Goal: Find specific page/section: Find specific page/section

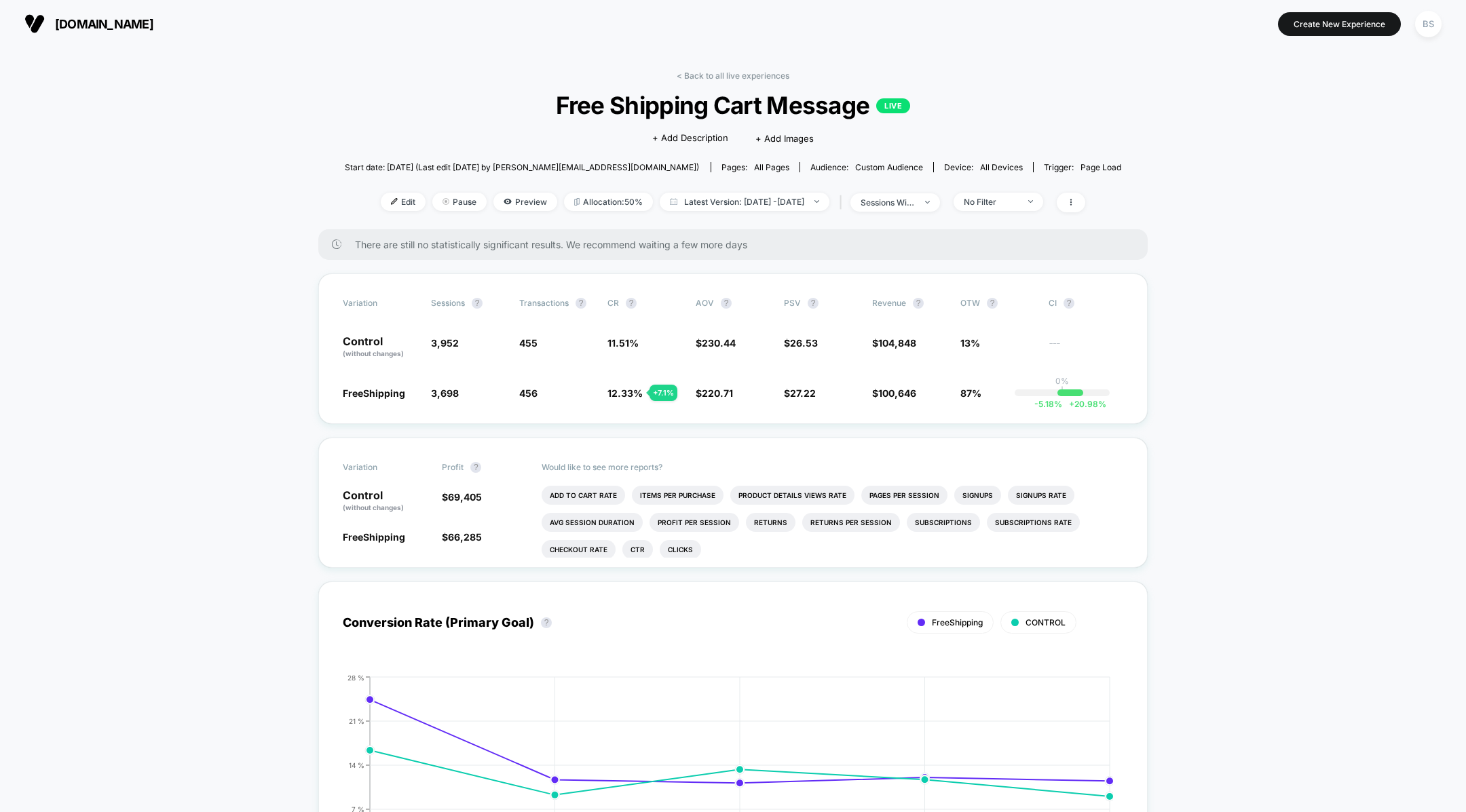
click at [501, 91] on span "Free Shipping Cart Message LIVE" at bounding box center [733, 104] width 699 height 28
click at [688, 75] on link "< Back to all live experiences" at bounding box center [732, 75] width 112 height 11
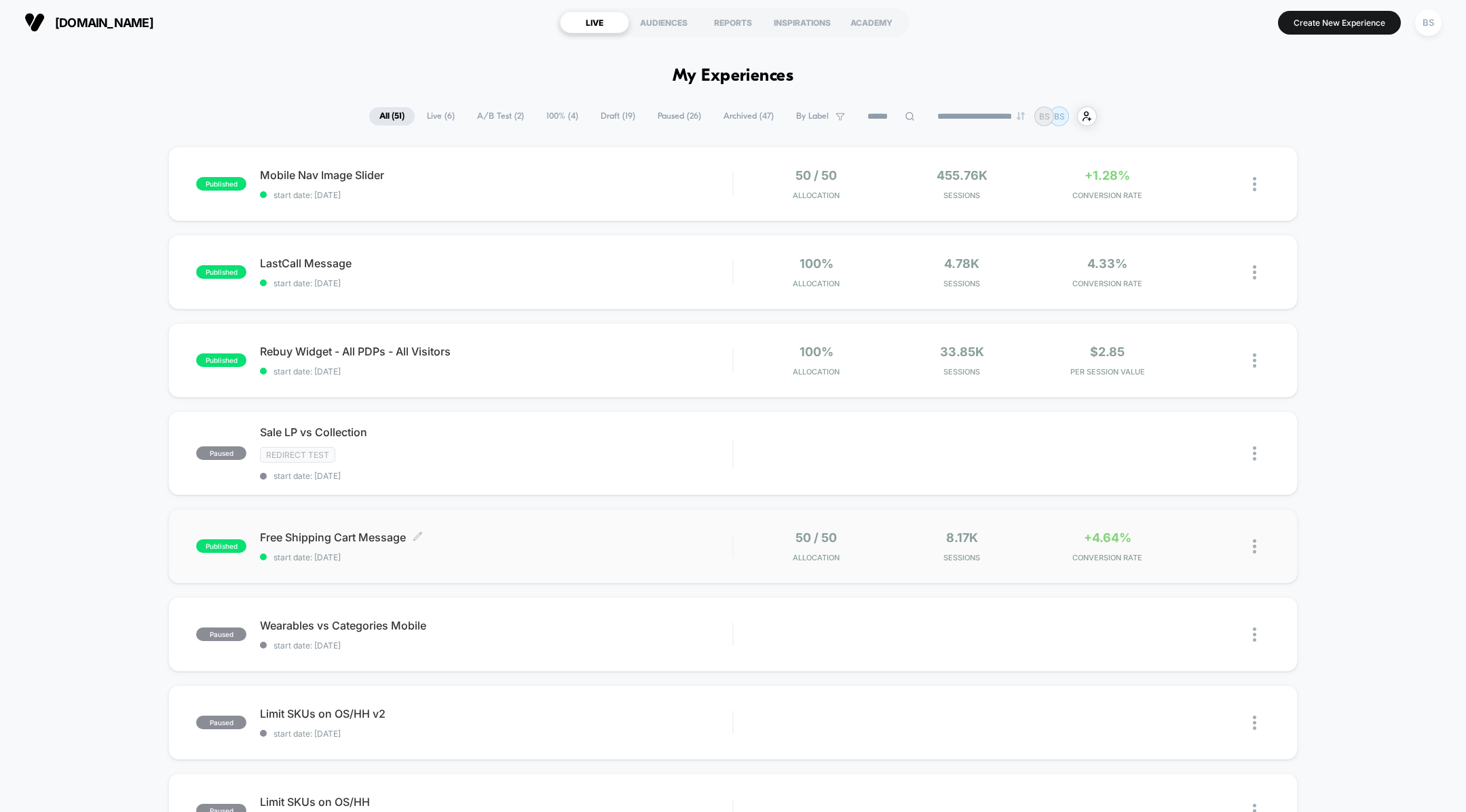
click at [482, 531] on span "Free Shipping Cart Message Click to edit experience details" at bounding box center [496, 537] width 472 height 14
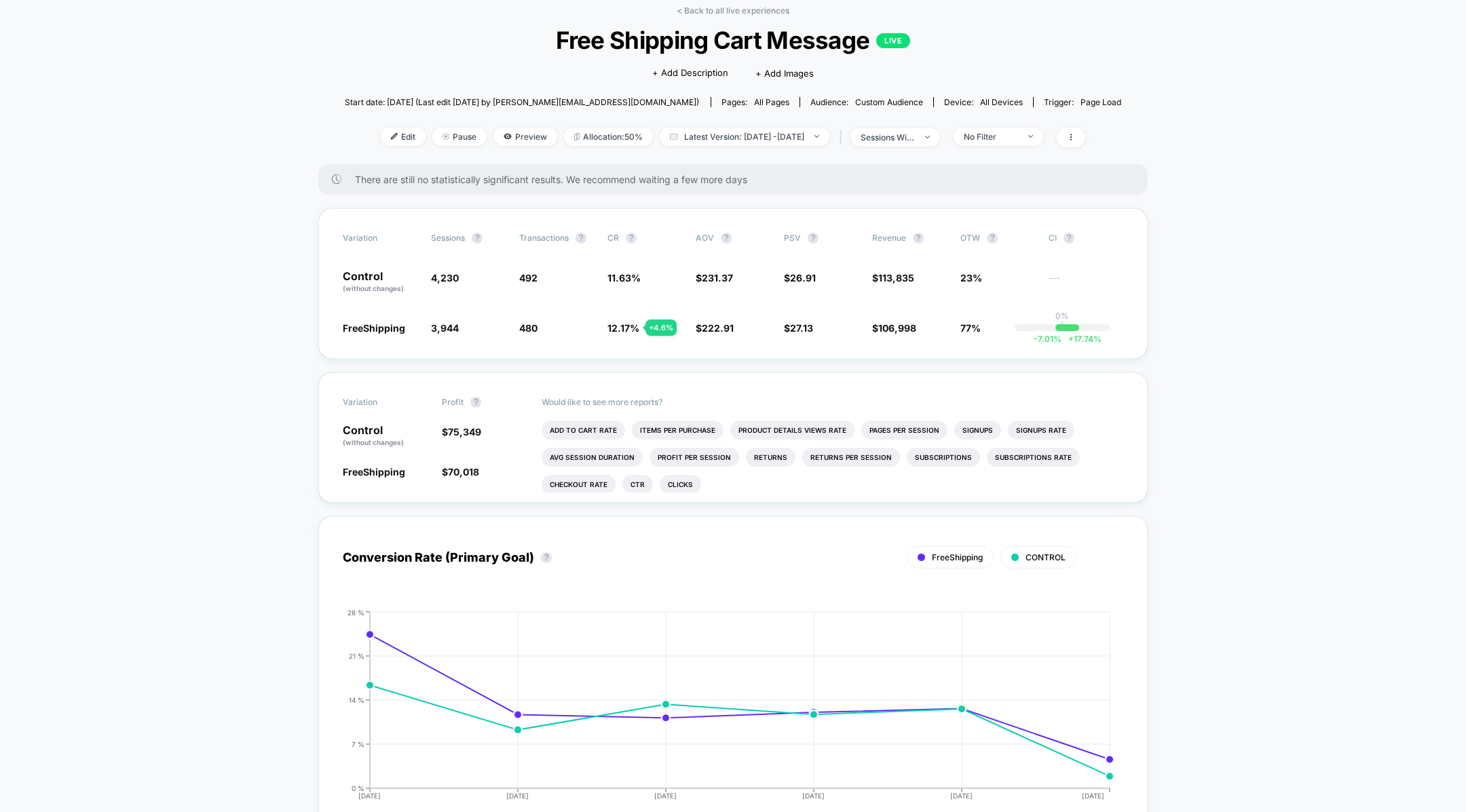
scroll to position [72, 0]
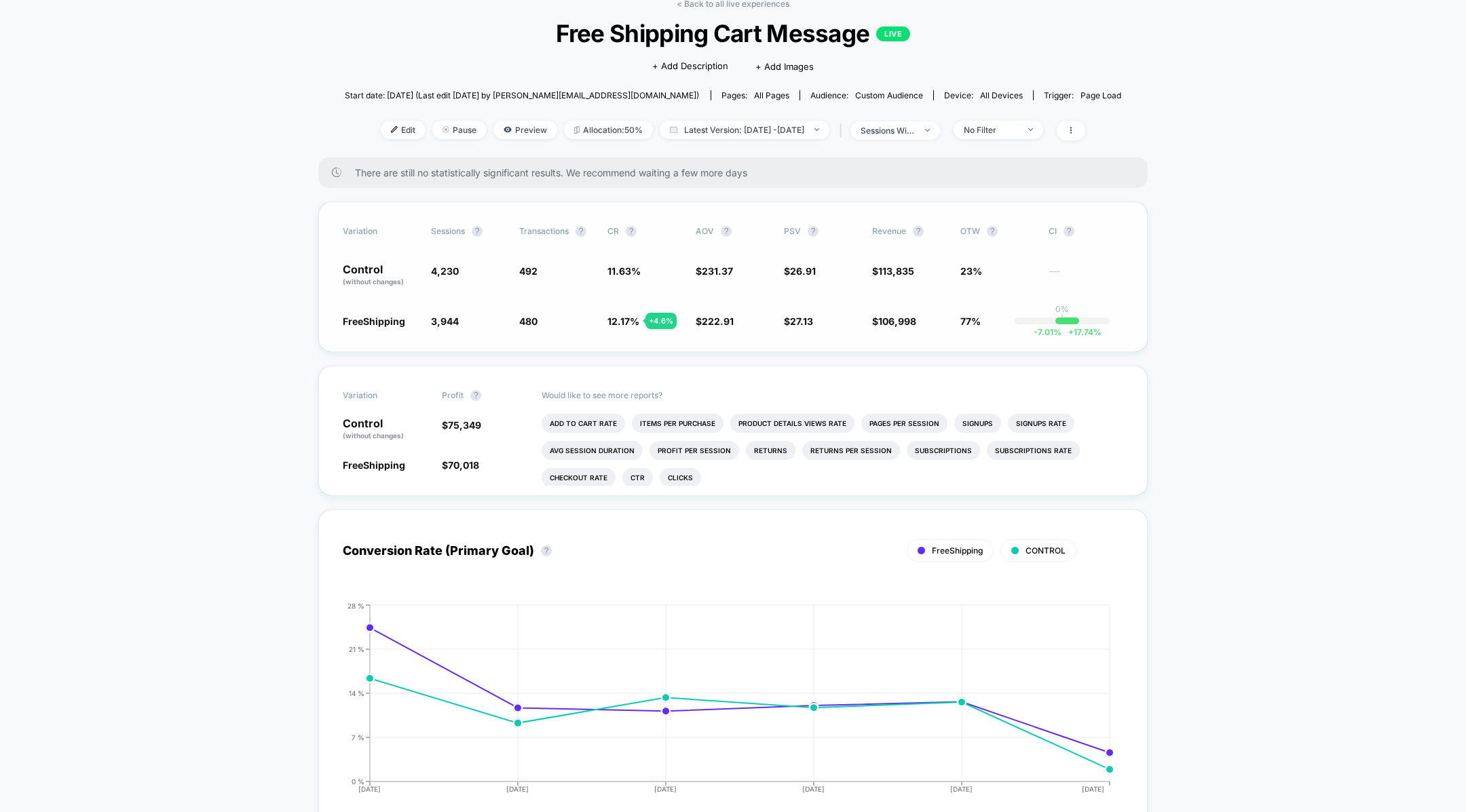
click at [615, 324] on span "12.17 %" at bounding box center [623, 321] width 32 height 11
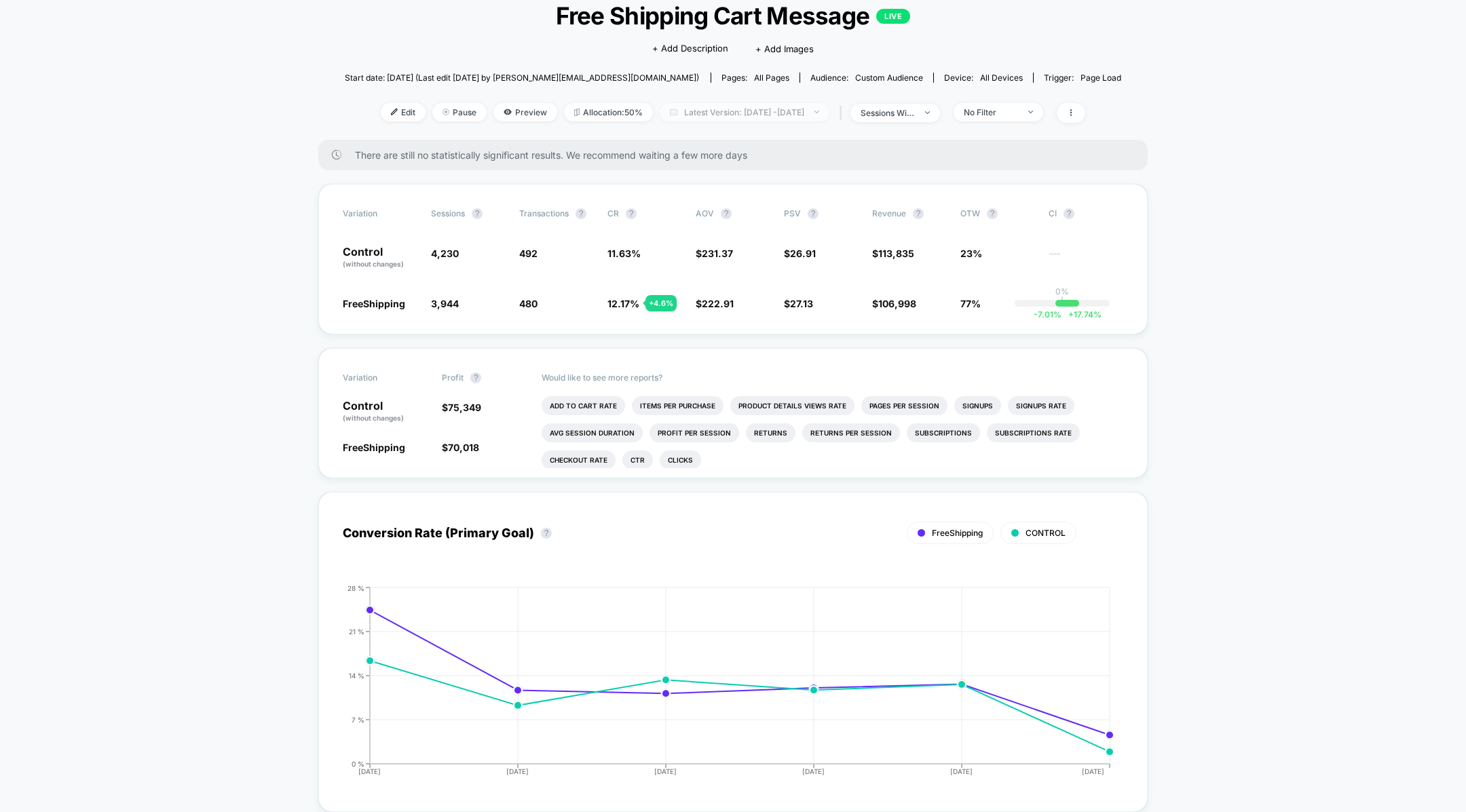
scroll to position [0, 0]
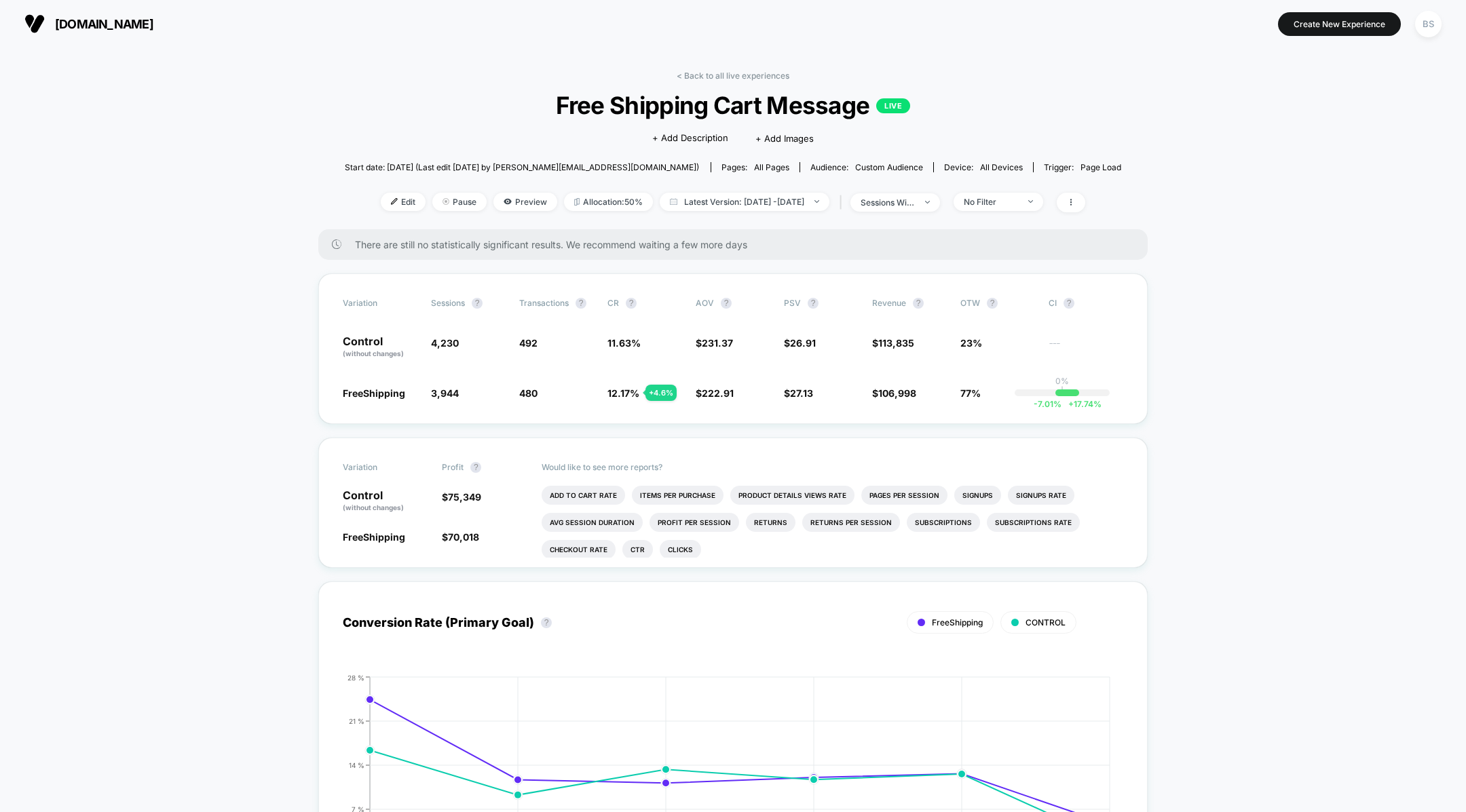
click at [697, 78] on link "< Back to all live experiences" at bounding box center [732, 75] width 112 height 11
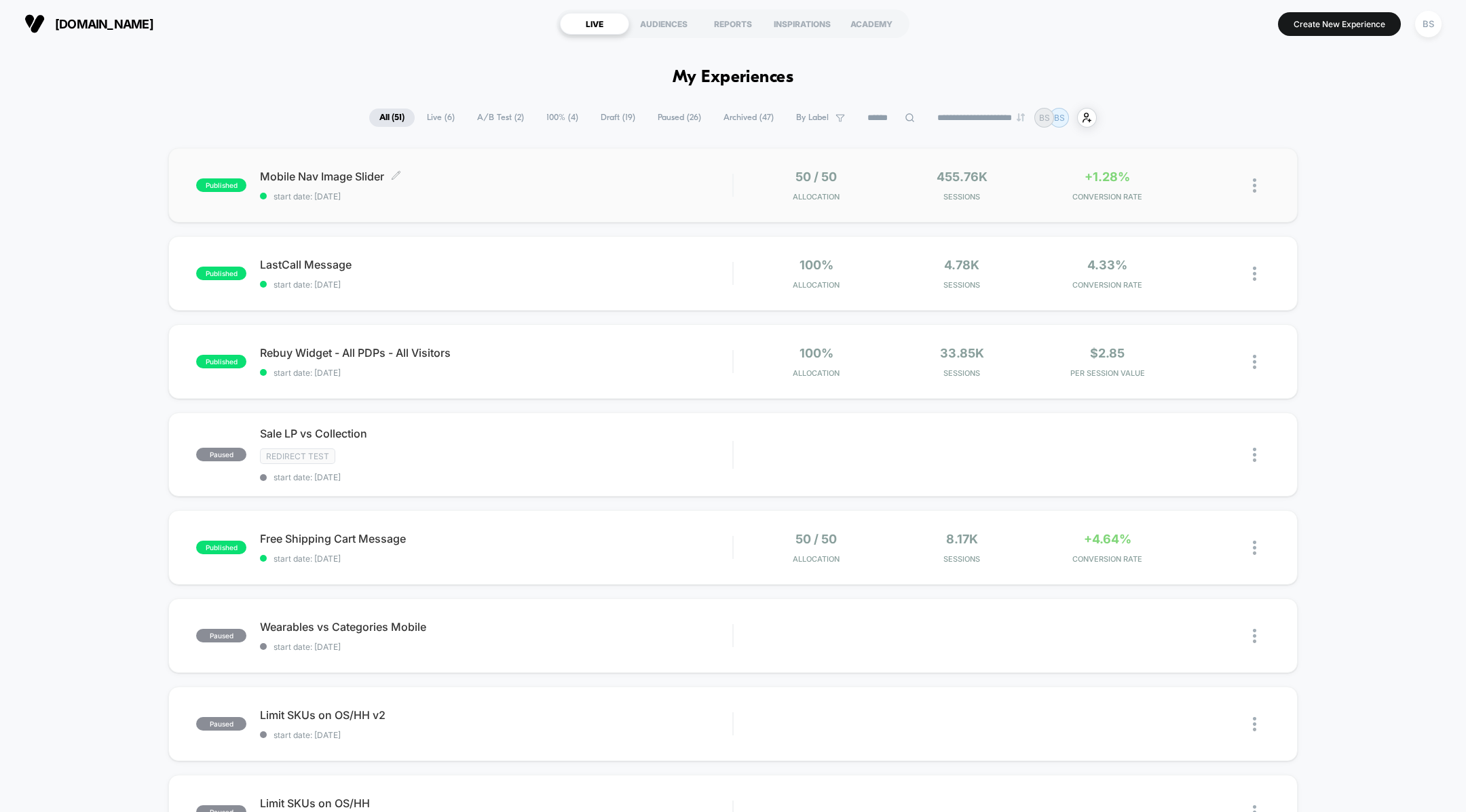
click at [720, 183] on div "Mobile Nav Image Slider Click to edit experience details Click to edit experien…" at bounding box center [496, 185] width 472 height 32
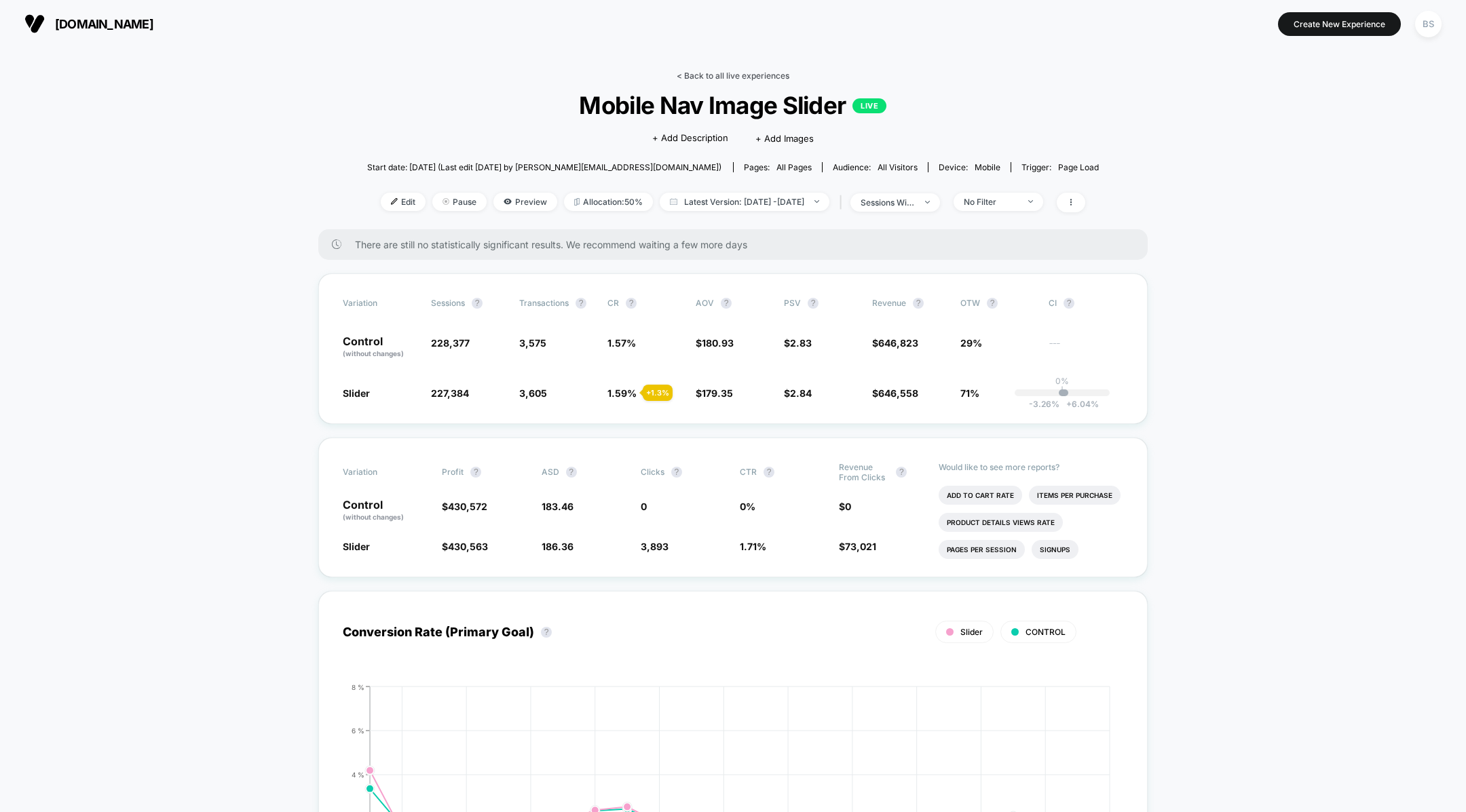
click at [693, 74] on link "< Back to all live experiences" at bounding box center [732, 75] width 112 height 11
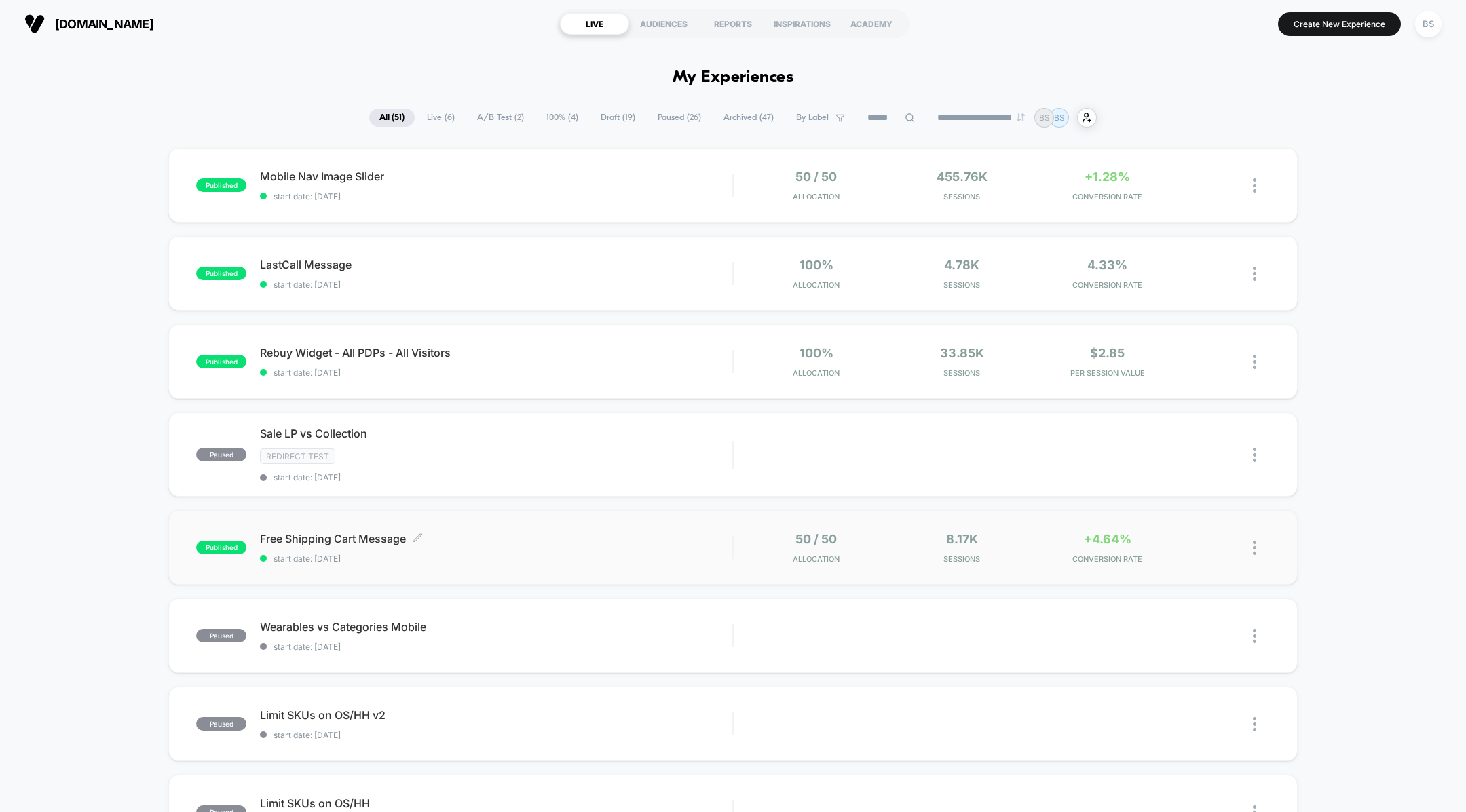
click at [667, 543] on span "Free Shipping Cart Message Click to edit experience details" at bounding box center [496, 539] width 472 height 14
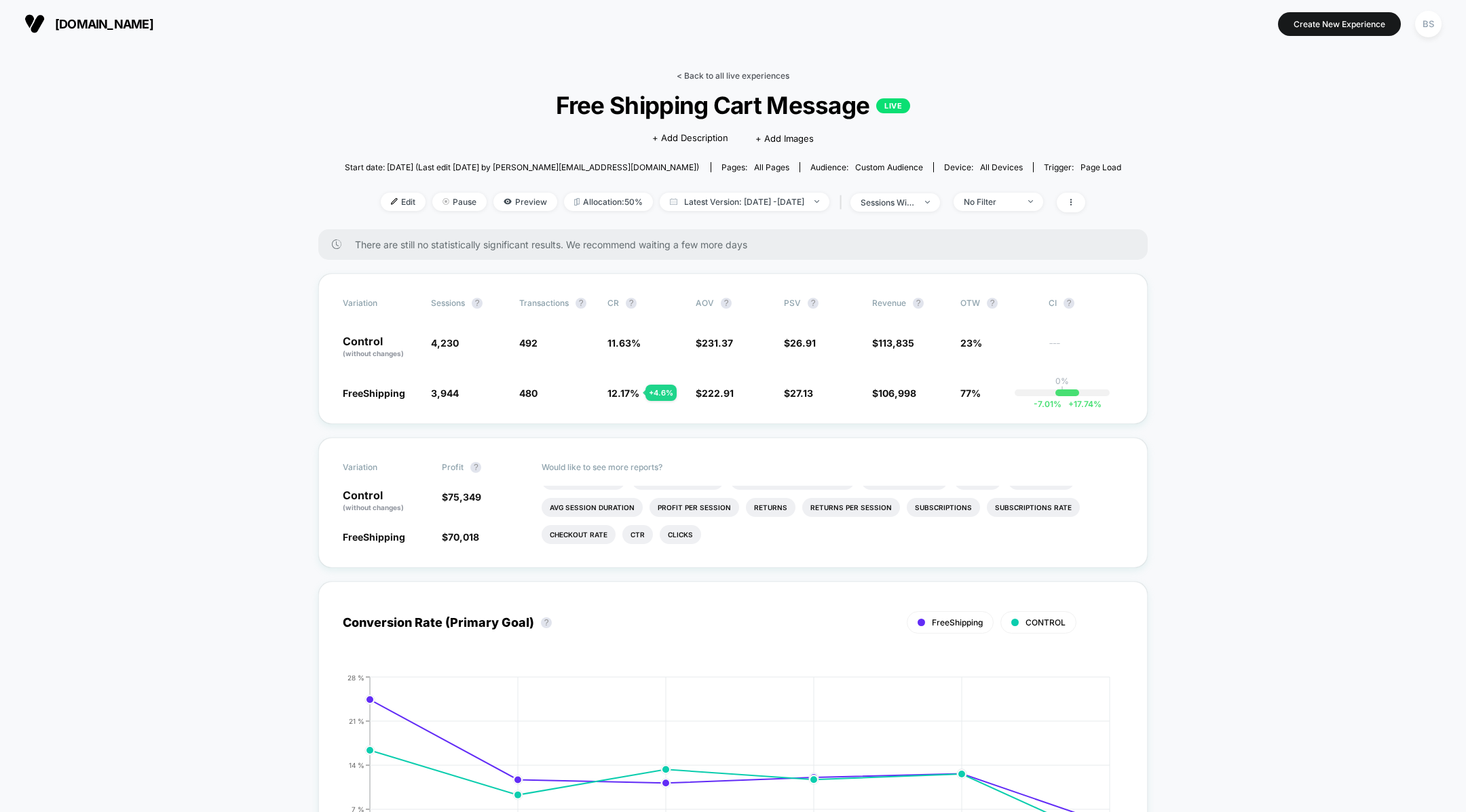
click at [701, 75] on link "< Back to all live experiences" at bounding box center [732, 75] width 112 height 11
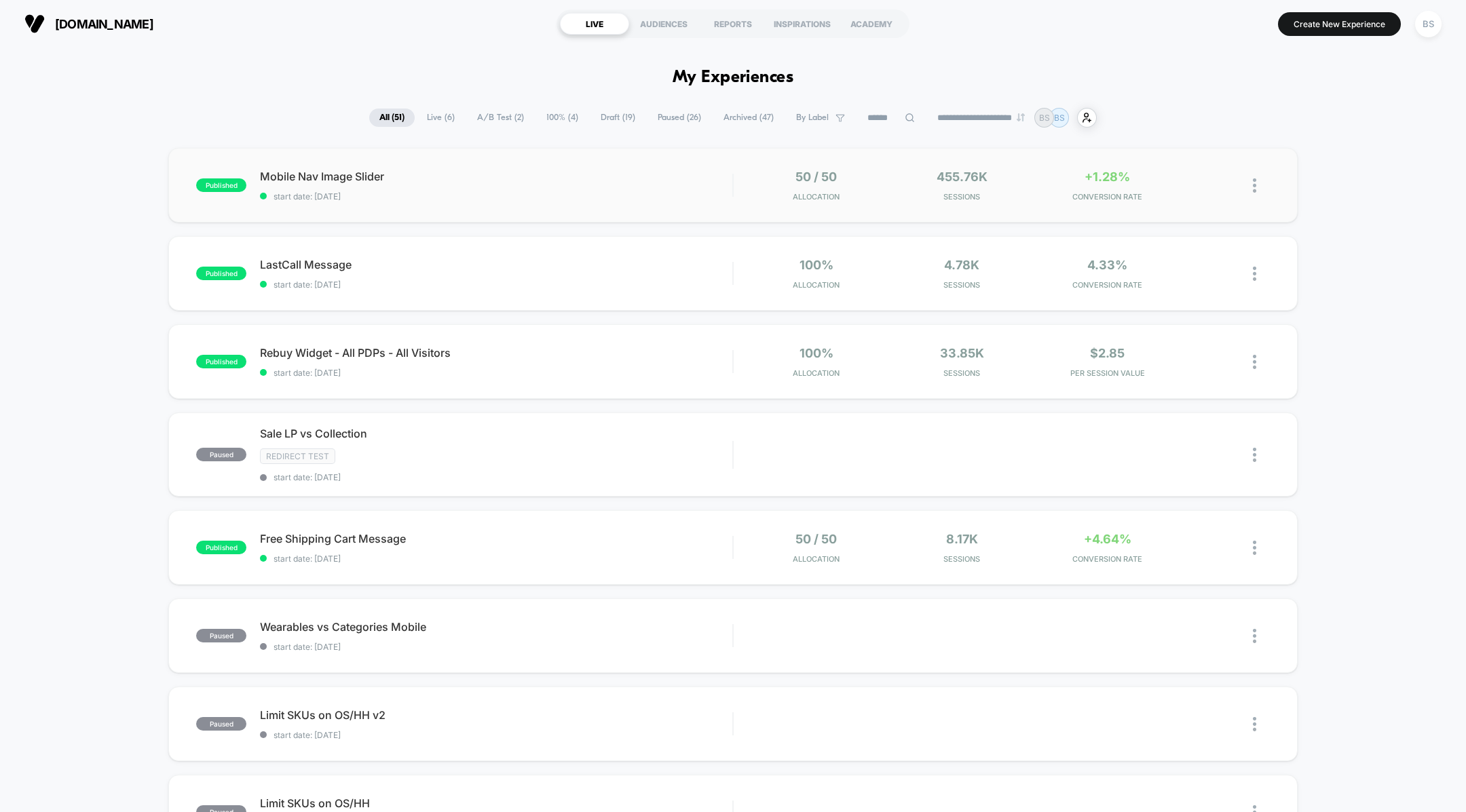
click at [561, 210] on div "published Mobile Nav Image Slider start date: 9/5/2025 50 / 50 Allocation 455.7…" at bounding box center [732, 185] width 1129 height 74
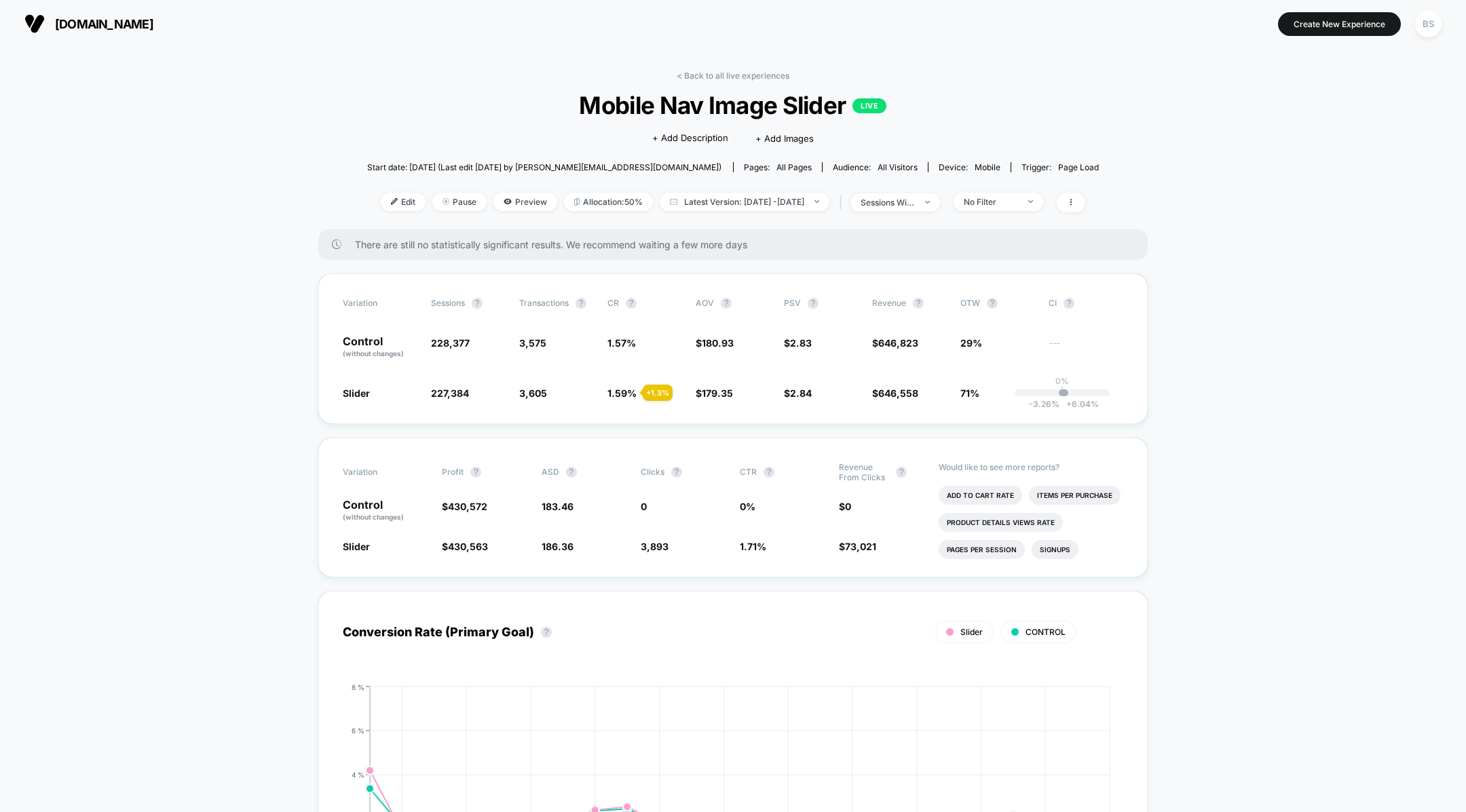
click at [681, 85] on div "< Back to all live experiences Mobile Nav Image Slider LIVE Click to edit exper…" at bounding box center [733, 150] width 732 height 159
click at [695, 70] on link "< Back to all live experiences" at bounding box center [732, 75] width 112 height 11
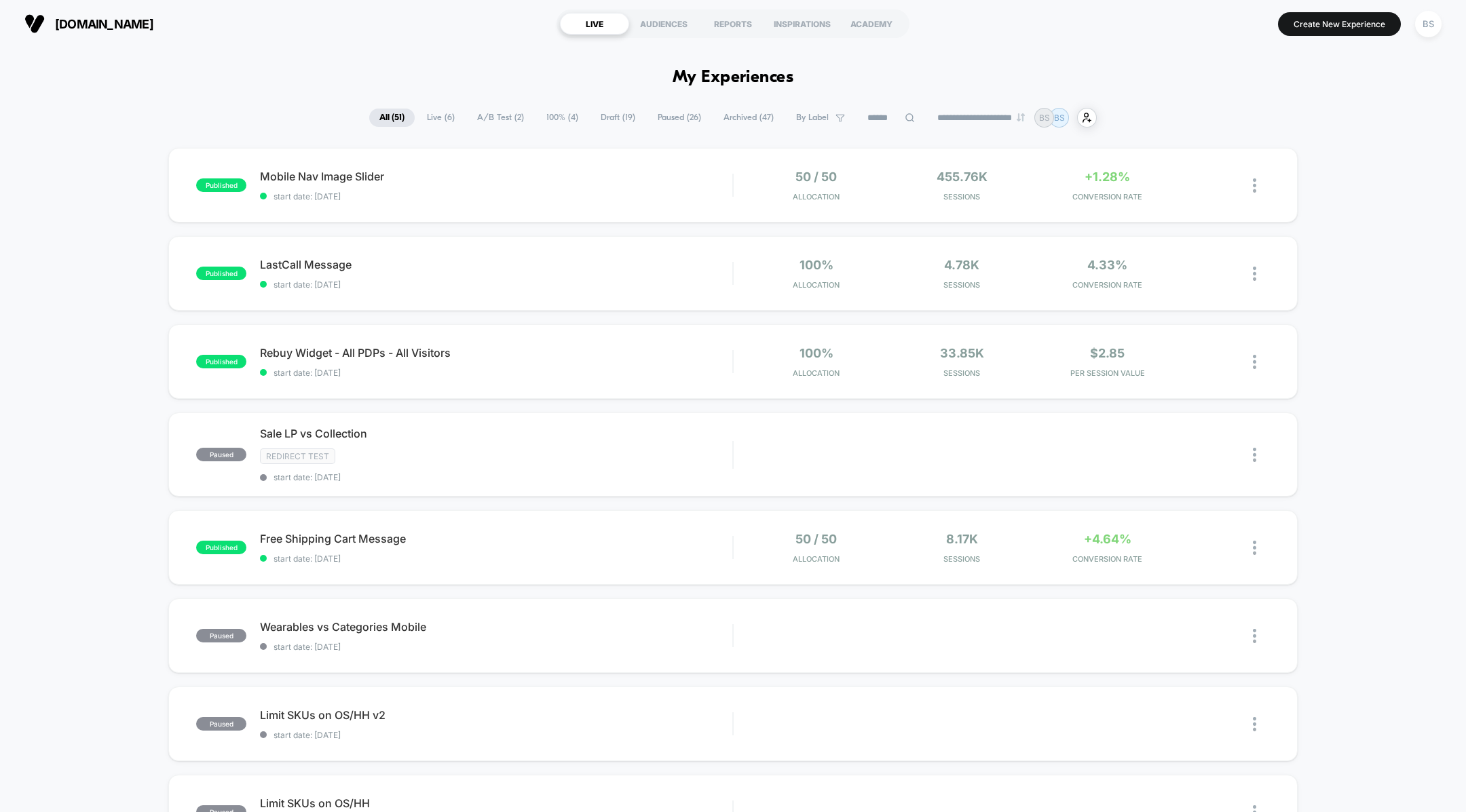
click at [495, 116] on span "A/B Test ( 2 )" at bounding box center [500, 117] width 67 height 19
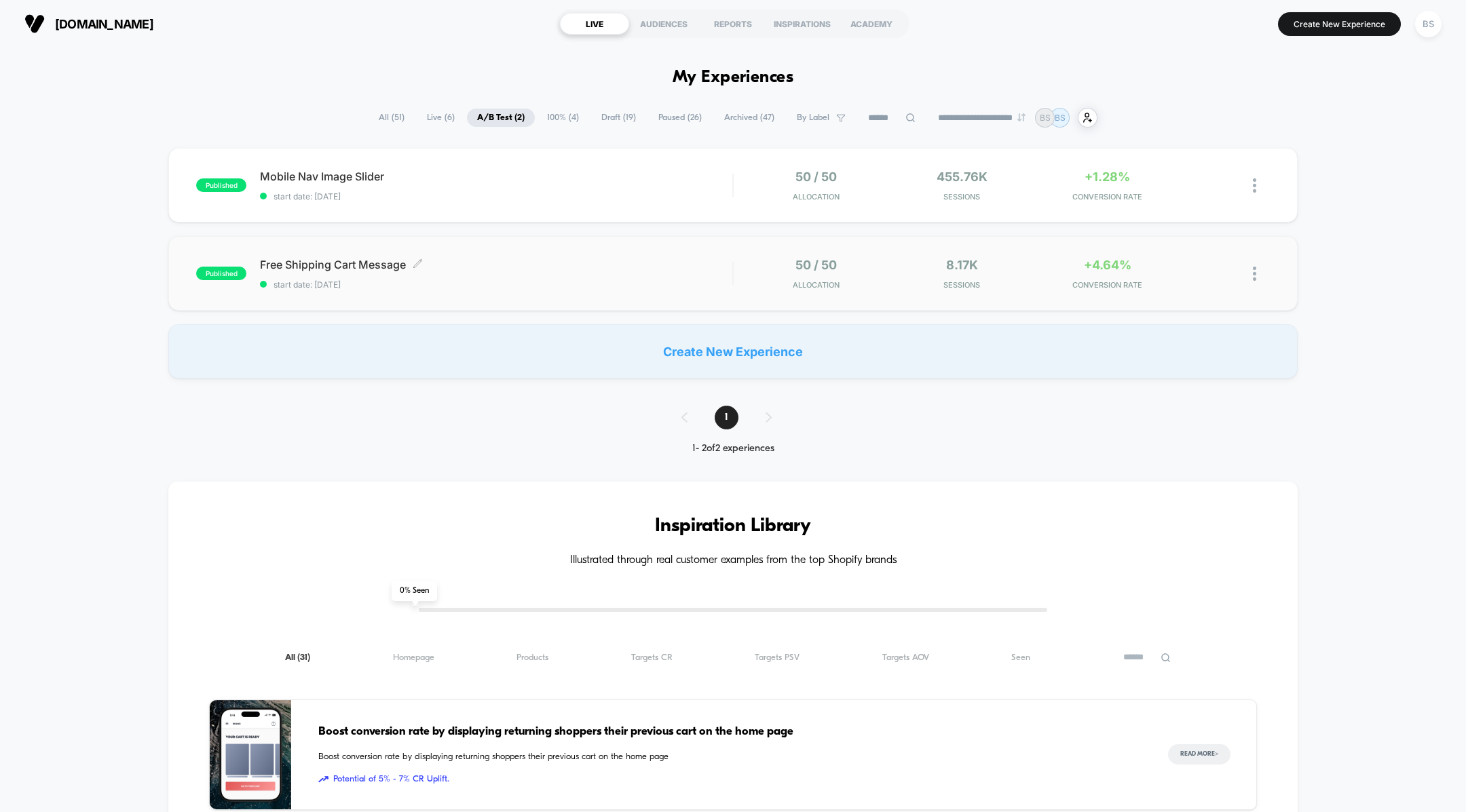
click at [673, 272] on div "Free Shipping Cart Message Click to edit experience details Click to edit exper…" at bounding box center [496, 273] width 472 height 32
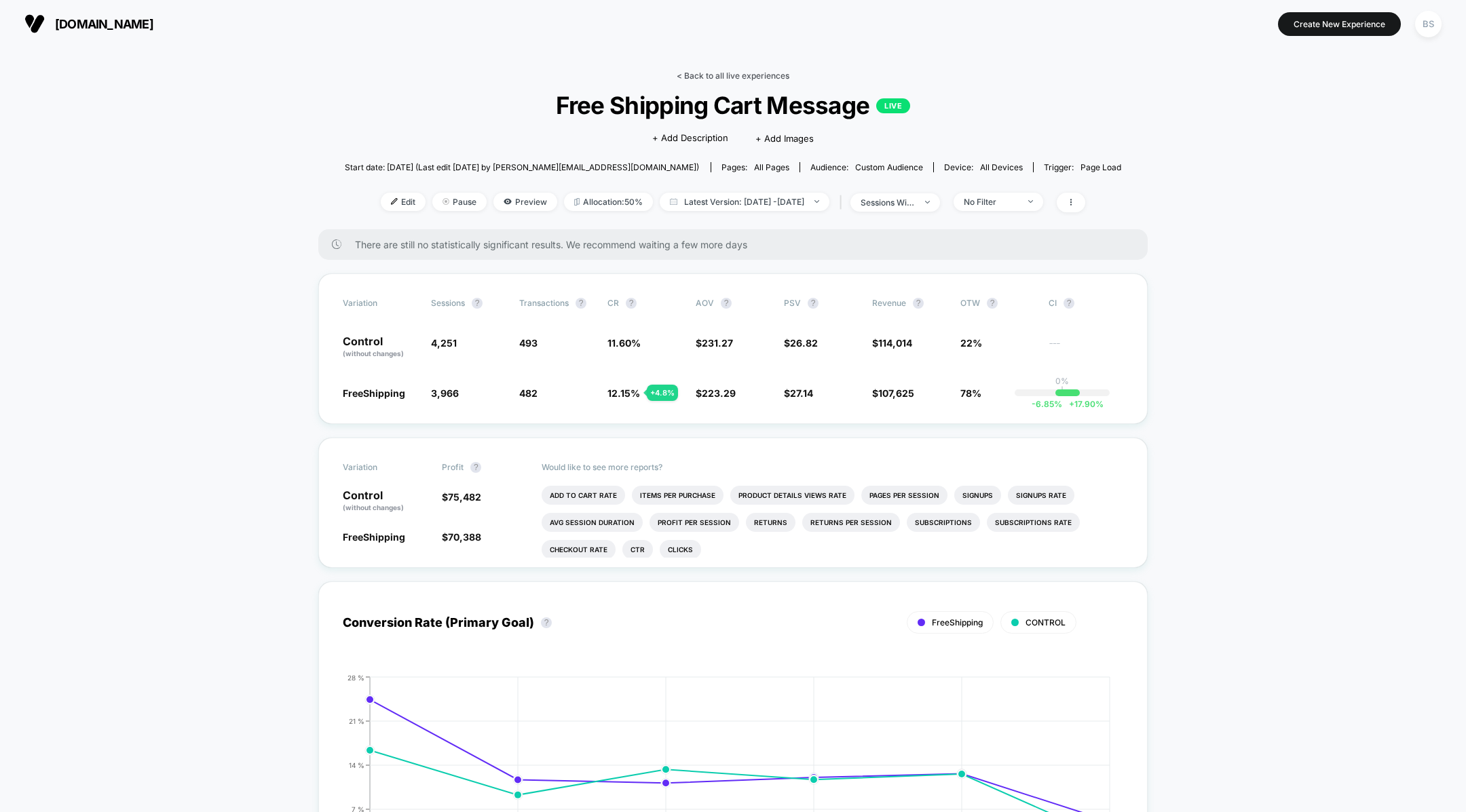
click at [713, 80] on link "< Back to all live experiences" at bounding box center [732, 75] width 112 height 11
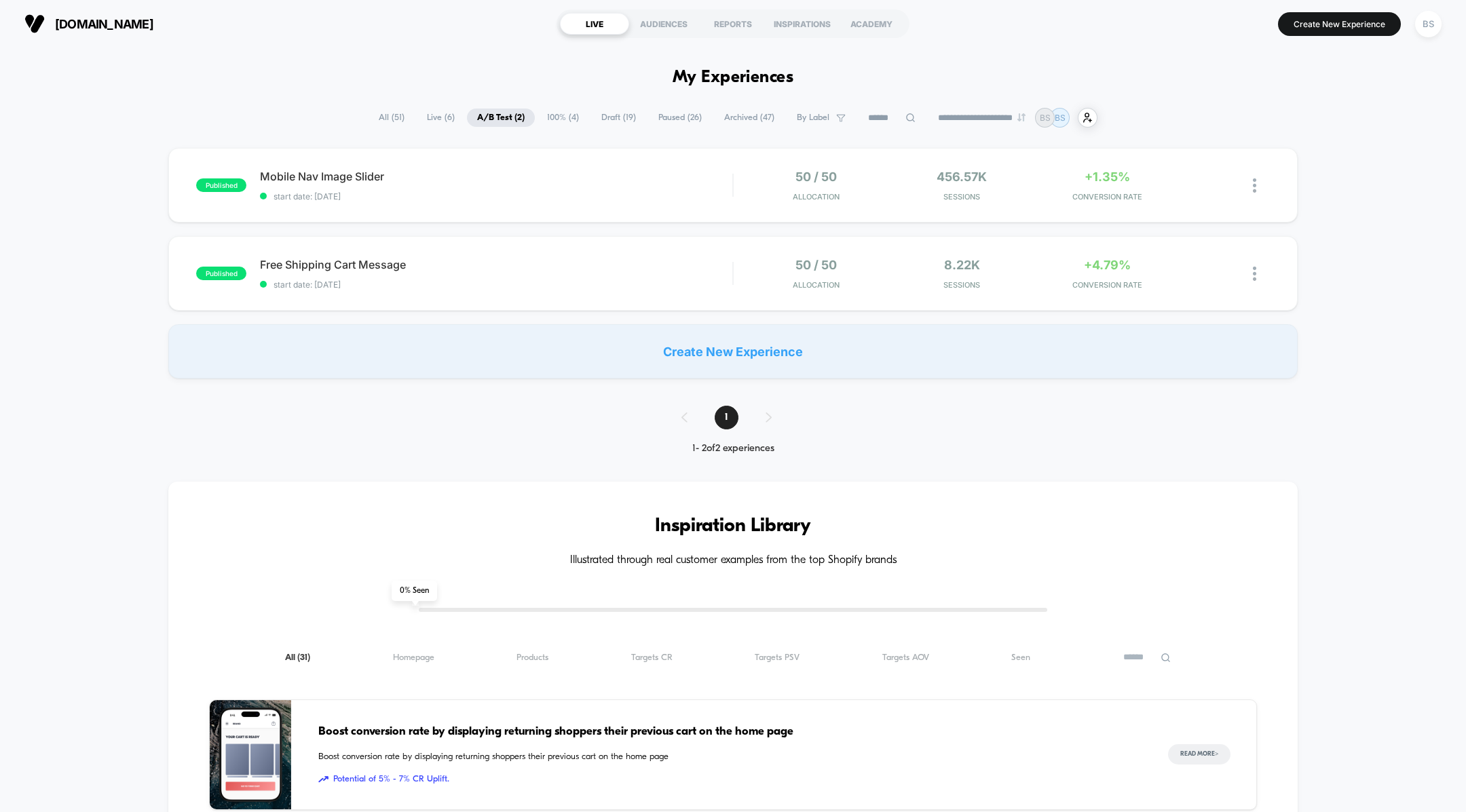
click at [417, 122] on span "Live ( 6 )" at bounding box center [441, 117] width 49 height 19
